Goal: Information Seeking & Learning: Find specific fact

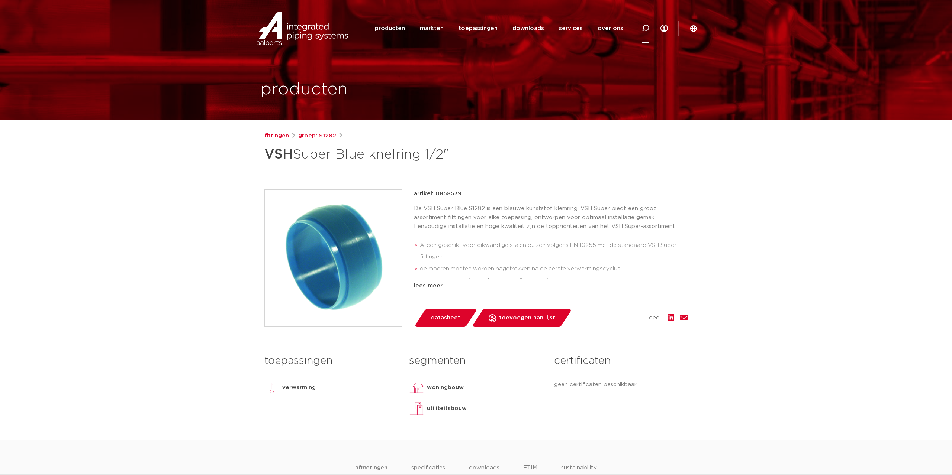
click at [641, 26] on div at bounding box center [645, 28] width 30 height 30
type input "86705"
click button "Zoeken" at bounding box center [0, 0] width 0 height 0
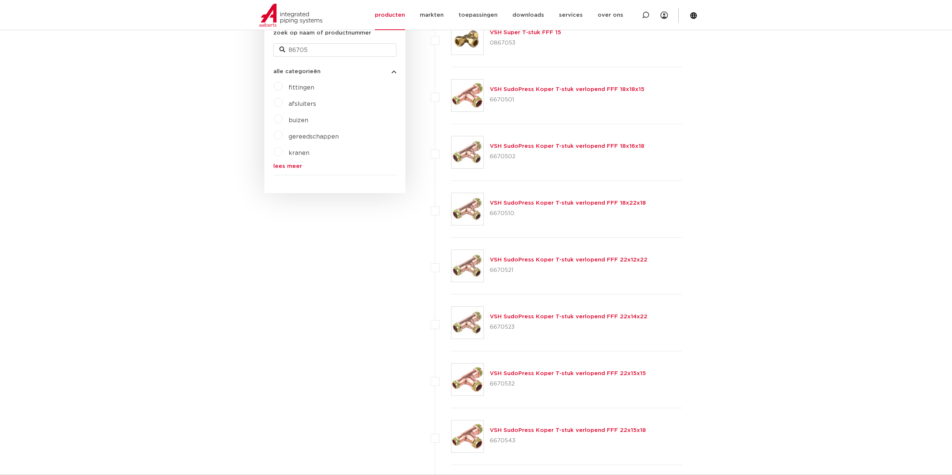
scroll to position [75, 0]
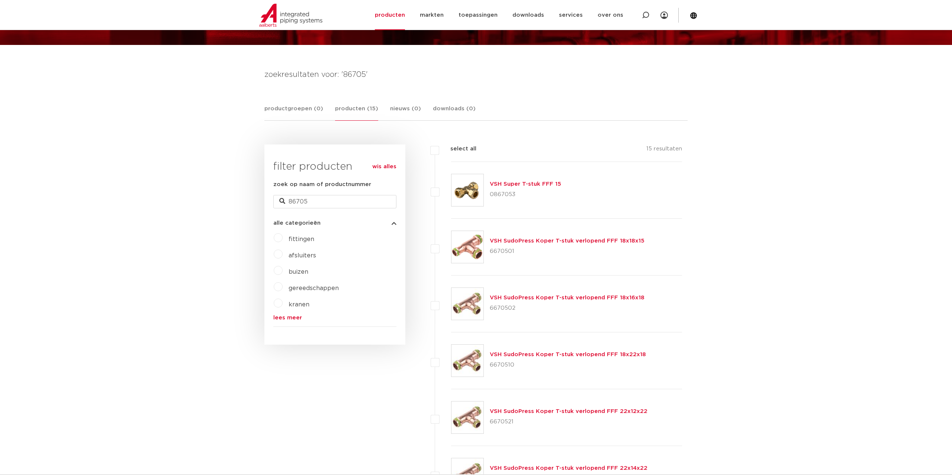
click at [517, 185] on link "VSH Super T-stuk FFF 15" at bounding box center [525, 184] width 71 height 6
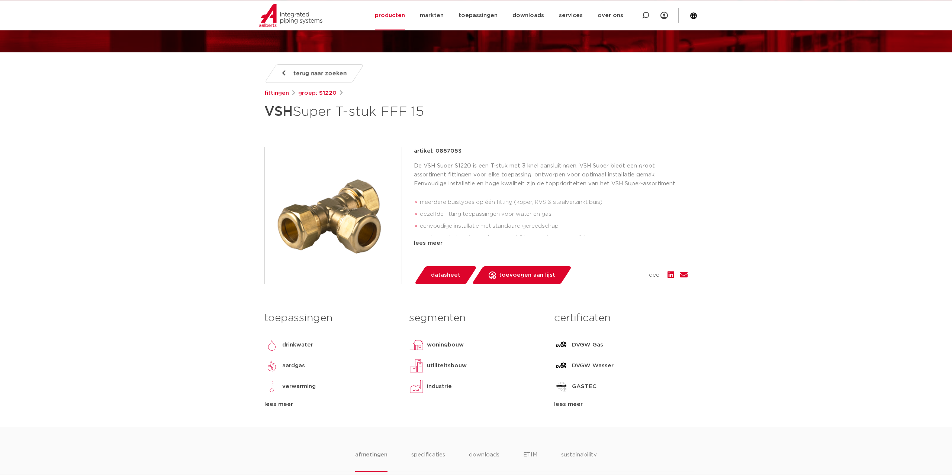
scroll to position [114, 0]
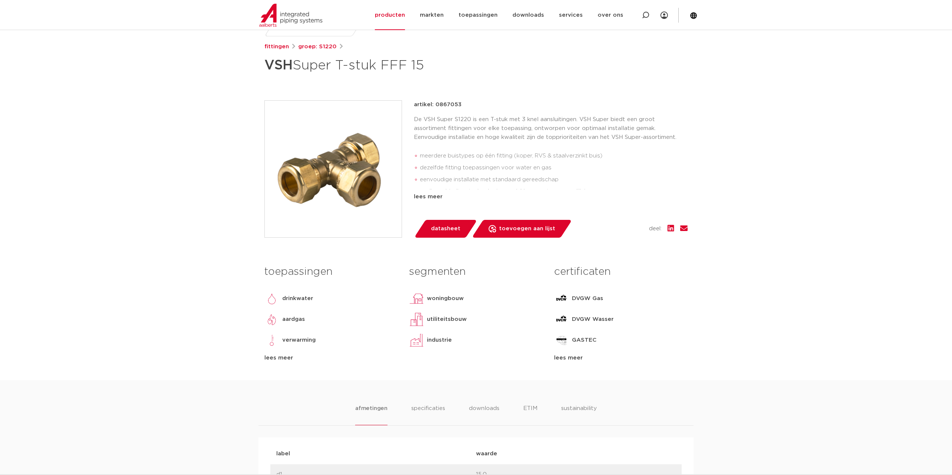
click at [582, 358] on div "lees meer" at bounding box center [620, 358] width 133 height 9
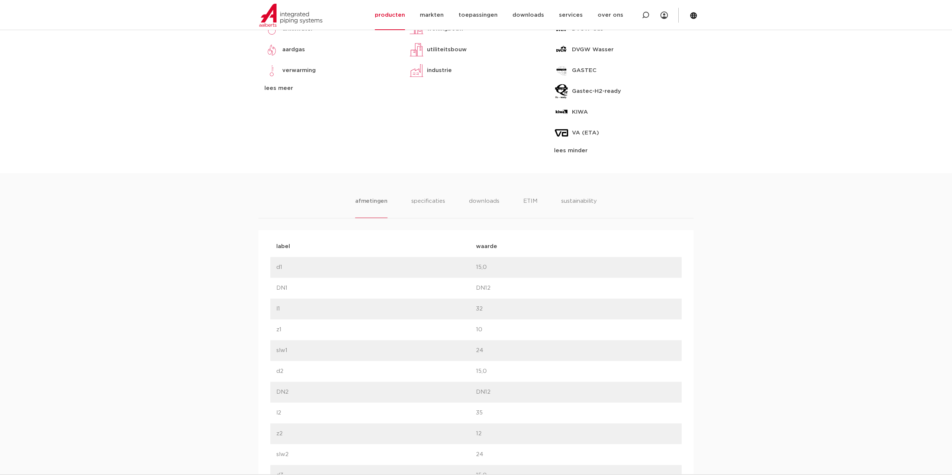
scroll to position [455, 0]
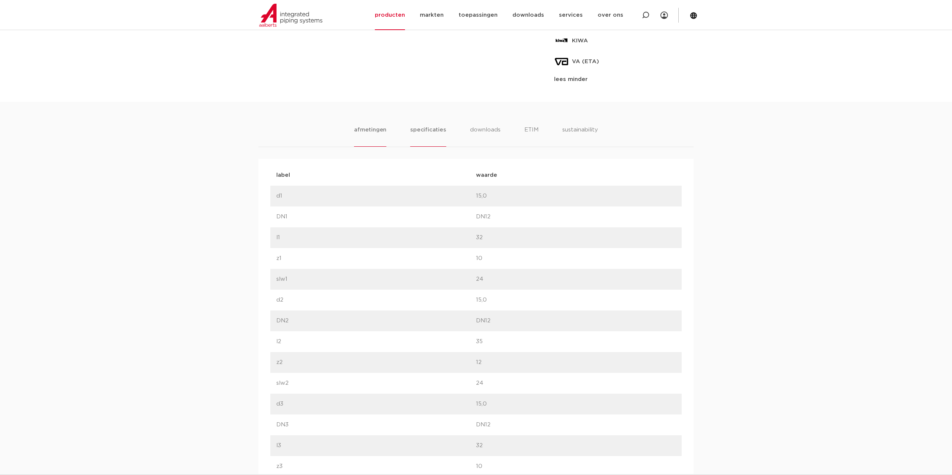
click at [434, 126] on li "specificaties" at bounding box center [428, 136] width 36 height 21
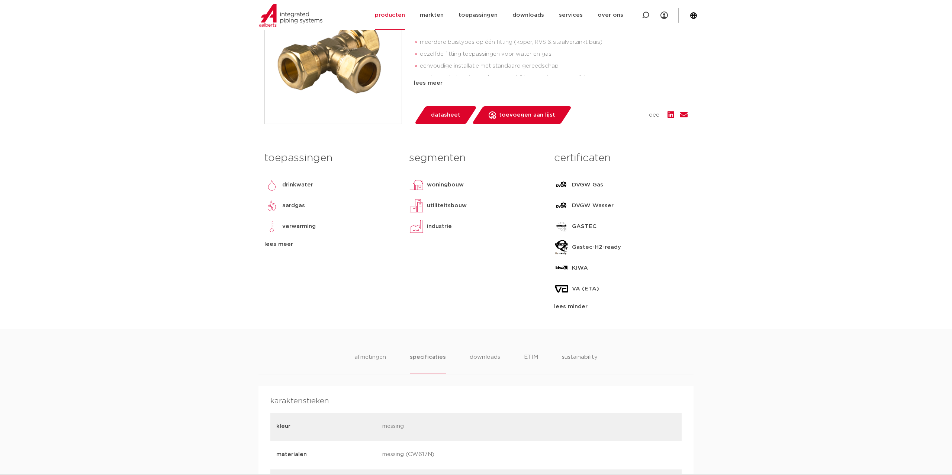
scroll to position [379, 0]
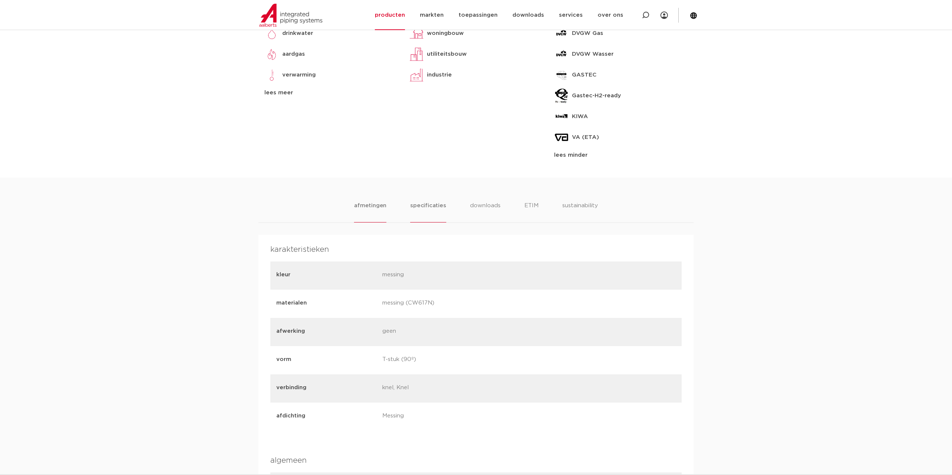
click at [374, 205] on li "afmetingen" at bounding box center [370, 211] width 32 height 21
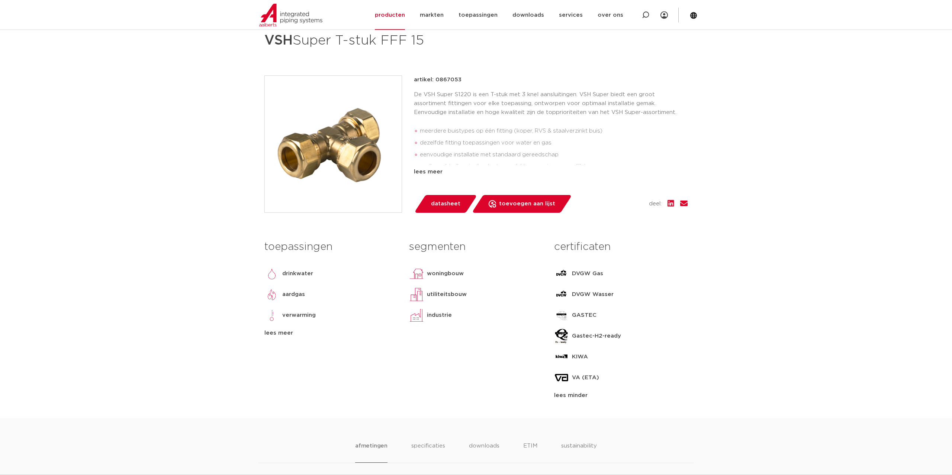
scroll to position [152, 0]
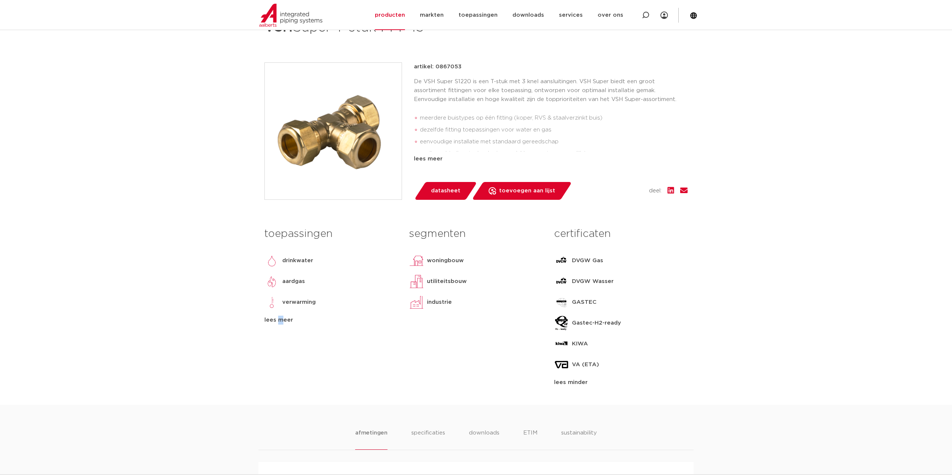
drag, startPoint x: 274, startPoint y: 321, endPoint x: 246, endPoint y: 331, distance: 29.3
click at [274, 321] on div "lees meer" at bounding box center [330, 320] width 133 height 9
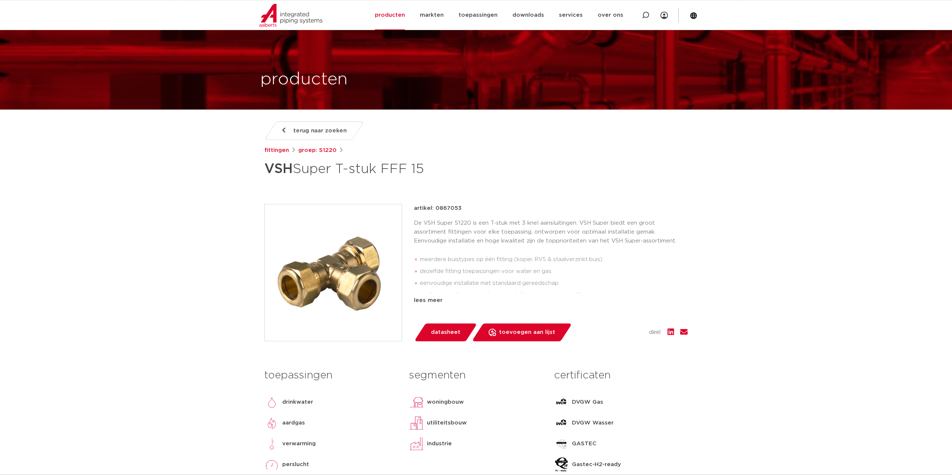
scroll to position [0, 0]
